Goal: Book appointment/travel/reservation

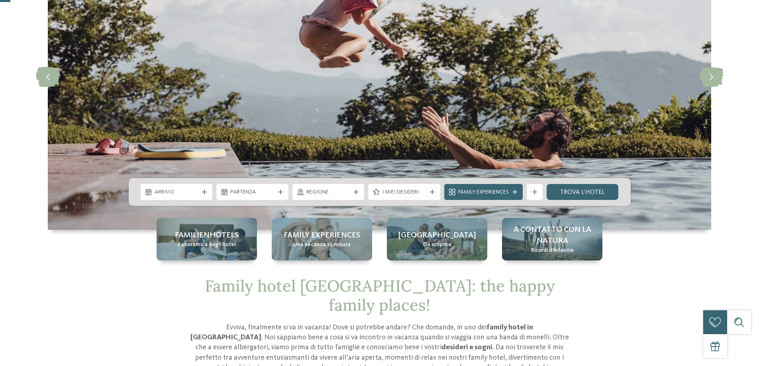
scroll to position [120, 0]
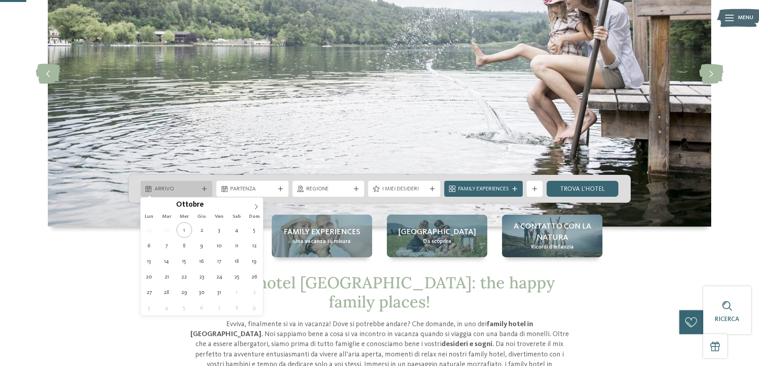
click at [210, 190] on div "Arrivo" at bounding box center [177, 189] width 72 height 16
click at [258, 205] on icon at bounding box center [256, 207] width 6 height 6
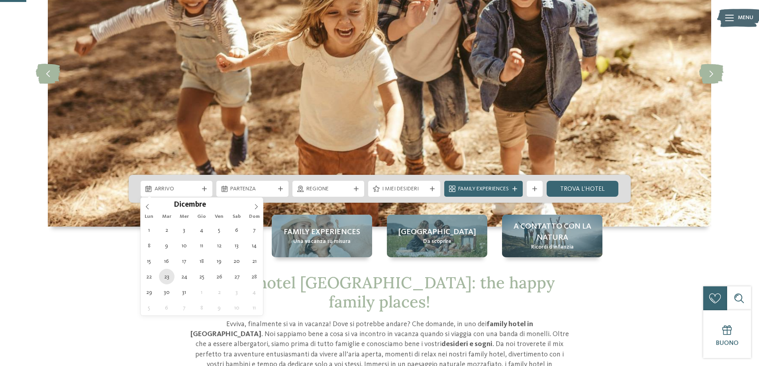
type div "23.12.2025"
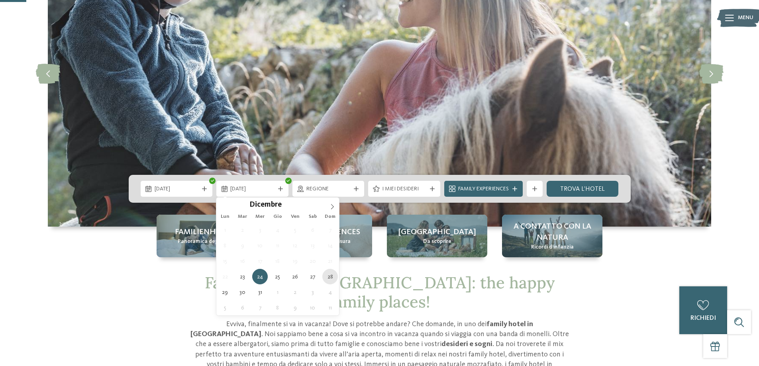
type div "28.12.2025"
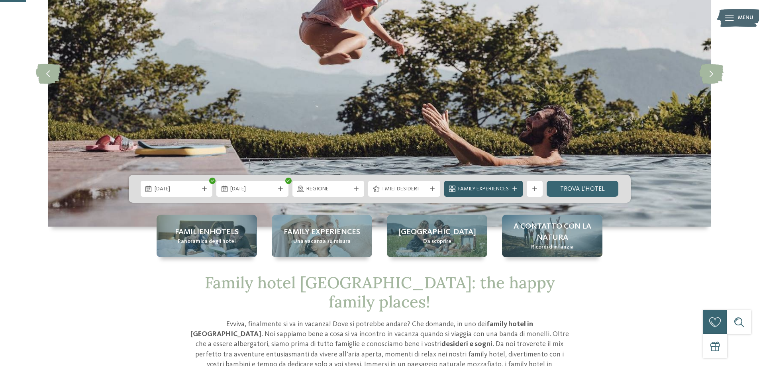
click at [511, 187] on div at bounding box center [515, 188] width 8 height 5
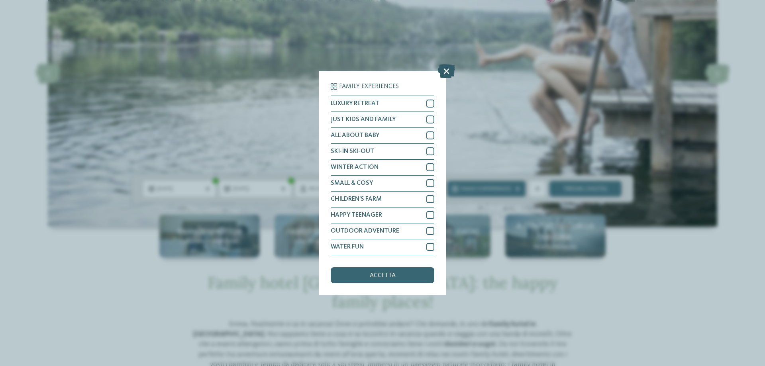
click at [449, 71] on icon at bounding box center [446, 71] width 17 height 14
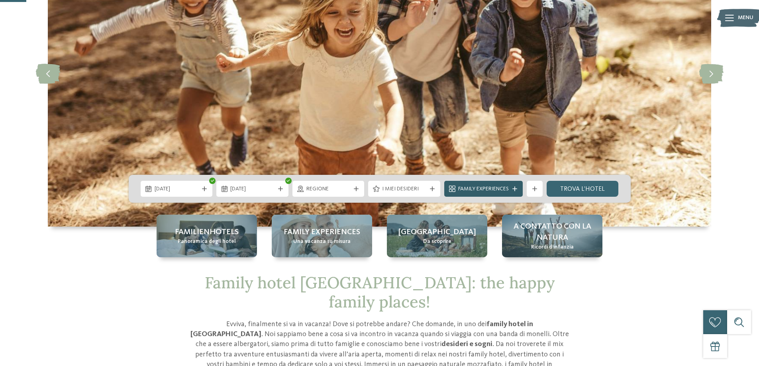
click at [515, 189] on icon at bounding box center [514, 188] width 5 height 5
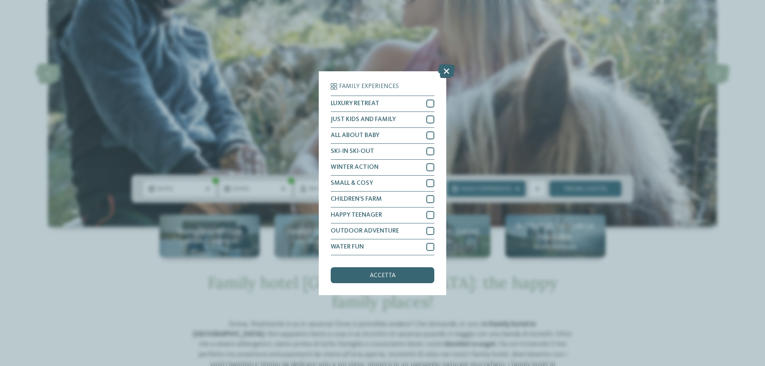
click at [627, 263] on div "Family Experiences LUXURY RETREAT JUST KIDS AND FAMILY" at bounding box center [382, 183] width 765 height 366
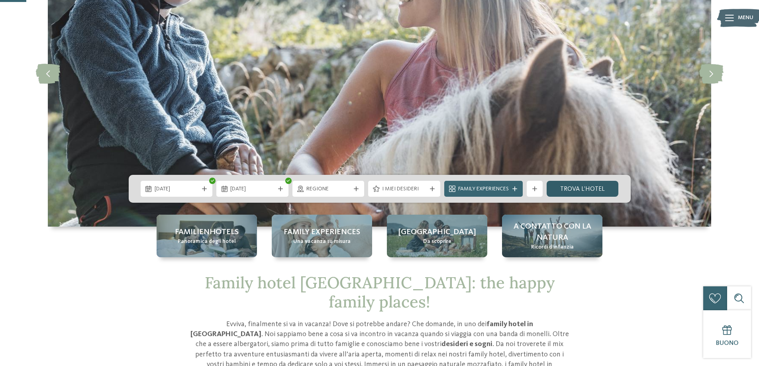
click at [593, 188] on link "trova l’hotel" at bounding box center [583, 189] width 72 height 16
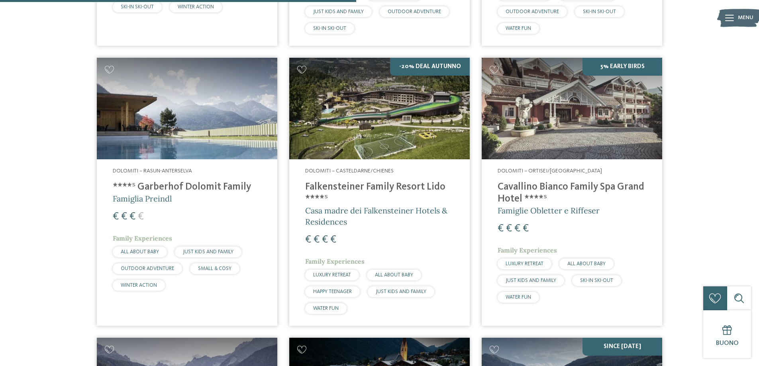
scroll to position [939, 0]
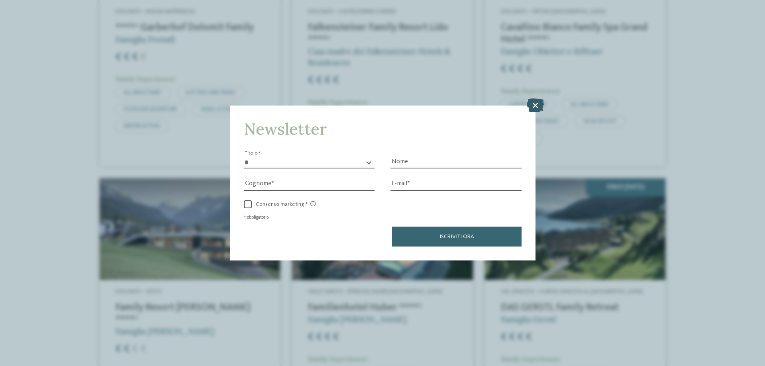
click at [531, 104] on icon at bounding box center [535, 105] width 17 height 14
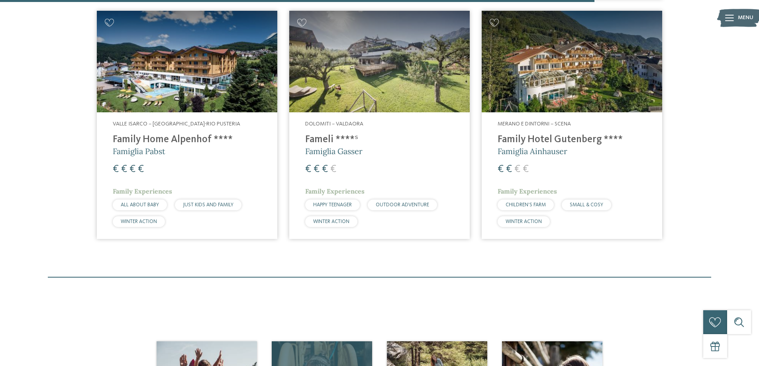
scroll to position [1337, 0]
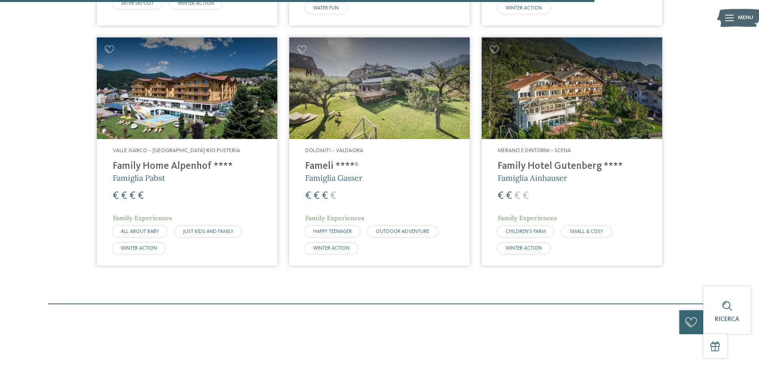
click at [560, 97] on img at bounding box center [572, 88] width 180 height 102
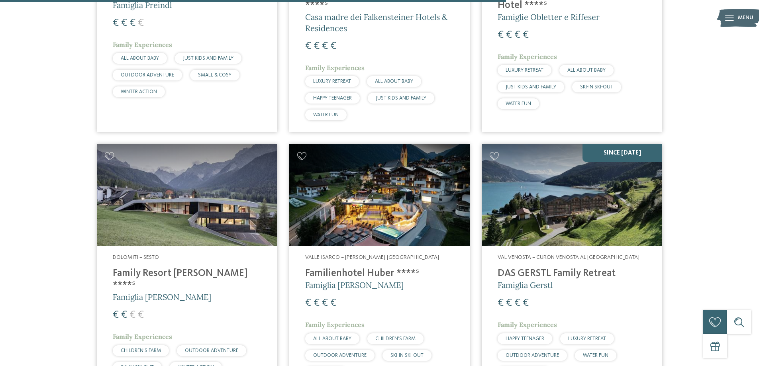
scroll to position [899, 0]
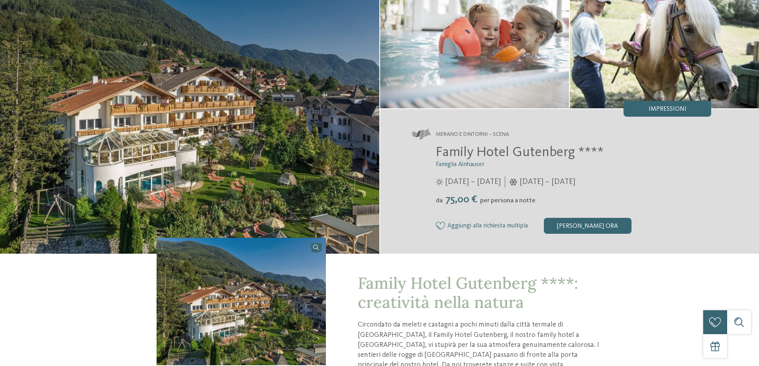
scroll to position [159, 0]
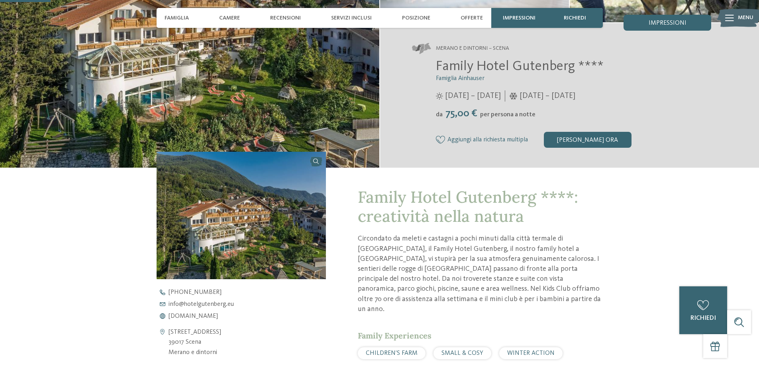
click at [500, 139] on span "Aggiungi alla richiesta multipla" at bounding box center [487, 140] width 80 height 7
click at [500, 139] on span "[PERSON_NAME] dalla richiesta multipla" at bounding box center [500, 140] width 107 height 7
click at [558, 137] on div "[PERSON_NAME] ora" at bounding box center [588, 140] width 88 height 16
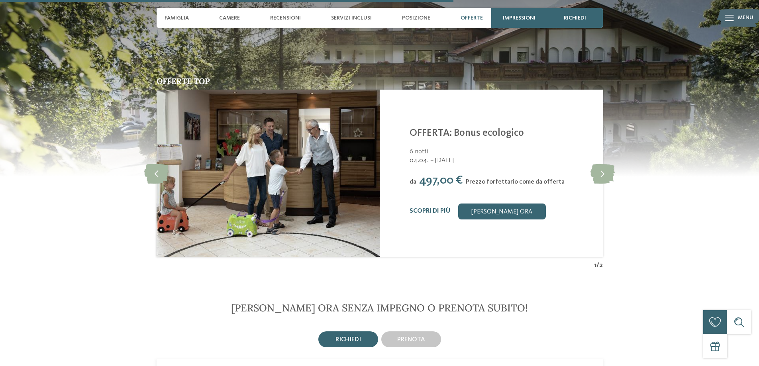
scroll to position [1424, 0]
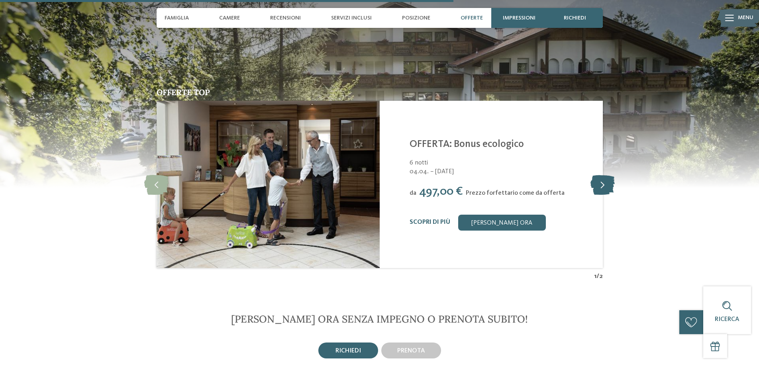
click at [595, 175] on icon at bounding box center [602, 185] width 24 height 20
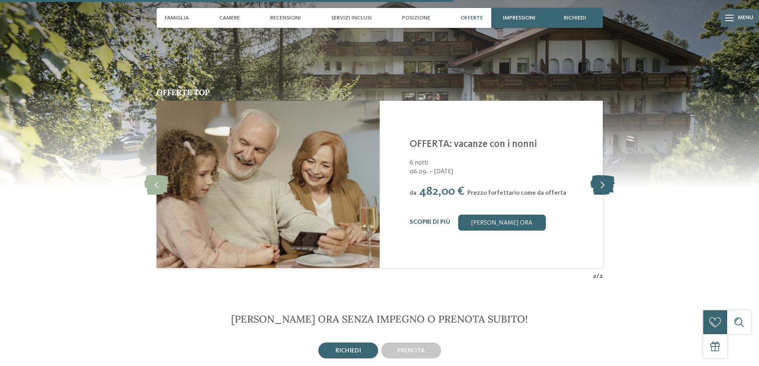
click at [595, 175] on icon at bounding box center [602, 185] width 24 height 20
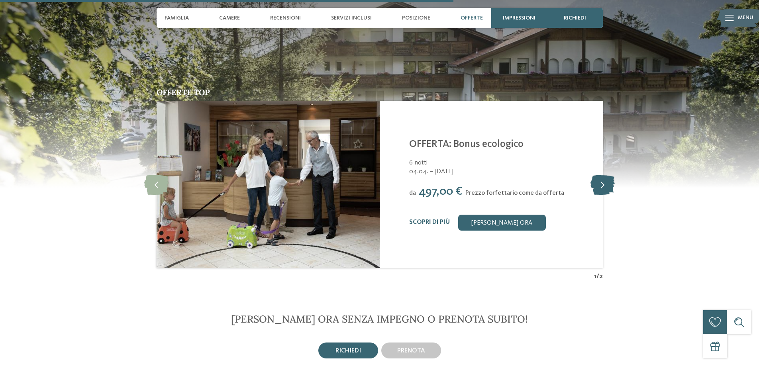
click at [595, 175] on icon at bounding box center [602, 185] width 24 height 20
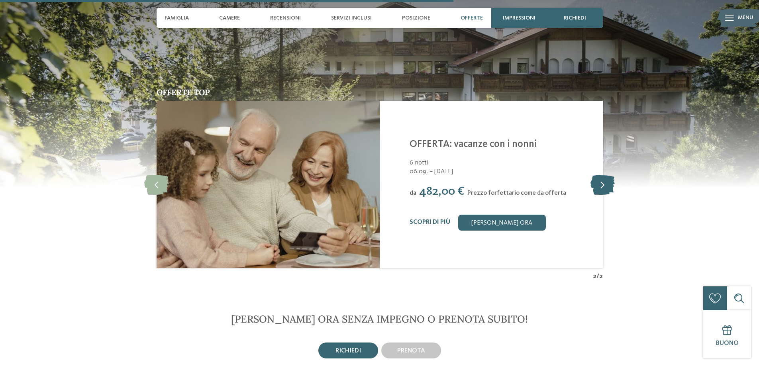
click at [595, 175] on icon at bounding box center [602, 185] width 24 height 20
